Goal: Task Accomplishment & Management: Manage account settings

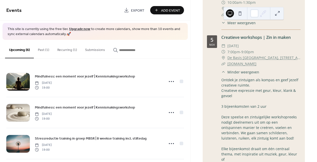
click at [62, 52] on button "Recurring (1)" at bounding box center [67, 49] width 28 height 18
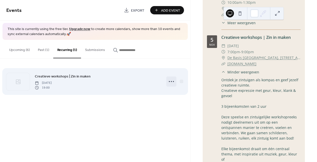
click at [169, 81] on icon at bounding box center [171, 82] width 8 height 8
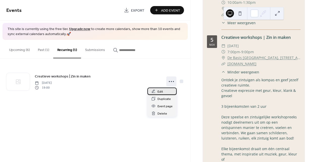
click at [163, 93] on div "Edit" at bounding box center [161, 91] width 29 height 7
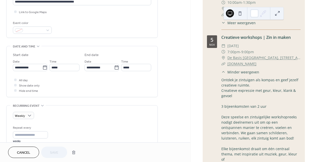
scroll to position [223, 0]
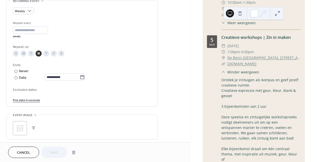
click at [22, 130] on icon at bounding box center [20, 128] width 8 height 8
click at [55, 154] on span "Save" at bounding box center [54, 152] width 8 height 5
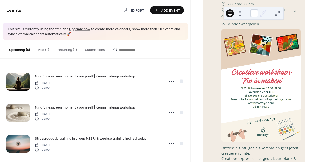
scroll to position [275, 0]
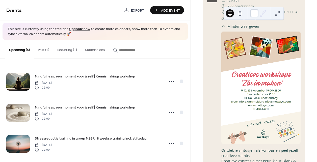
click at [65, 51] on button "Recurring (1)" at bounding box center [67, 49] width 28 height 18
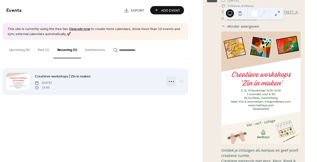
click at [171, 81] on icon at bounding box center [171, 82] width 8 height 8
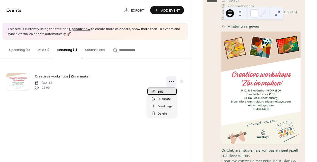
click at [165, 90] on div "Edit" at bounding box center [161, 91] width 29 height 7
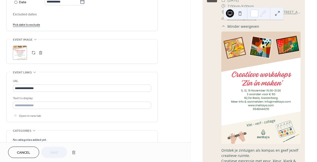
scroll to position [324, 0]
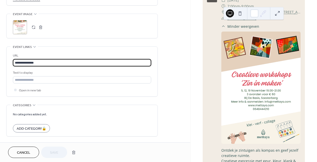
drag, startPoint x: 53, startPoint y: 63, endPoint x: 10, endPoint y: 60, distance: 43.0
click at [10, 60] on div "**********" at bounding box center [82, 72] width 151 height 50
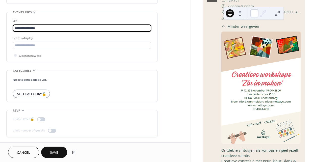
type input "**********"
click at [54, 153] on span "Save" at bounding box center [54, 152] width 8 height 5
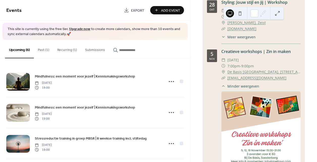
scroll to position [213, 0]
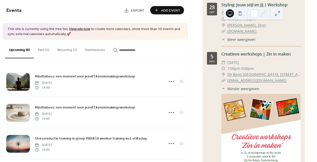
click at [248, 91] on span "Minder weergeven" at bounding box center [244, 88] width 32 height 5
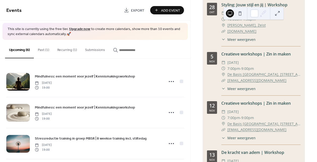
click at [248, 91] on span "Meer weergeven" at bounding box center [242, 88] width 28 height 5
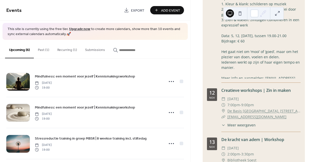
scroll to position [618, 0]
